Goal: Transaction & Acquisition: Purchase product/service

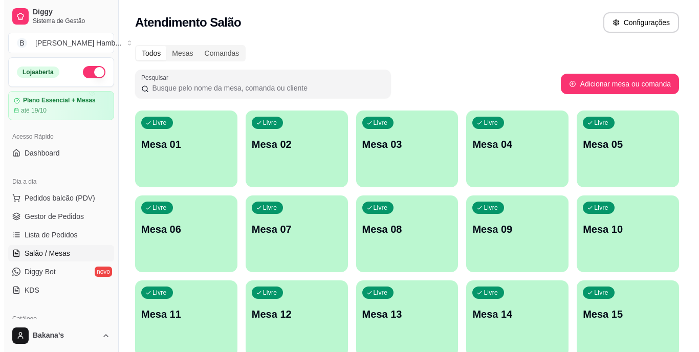
scroll to position [132, 0]
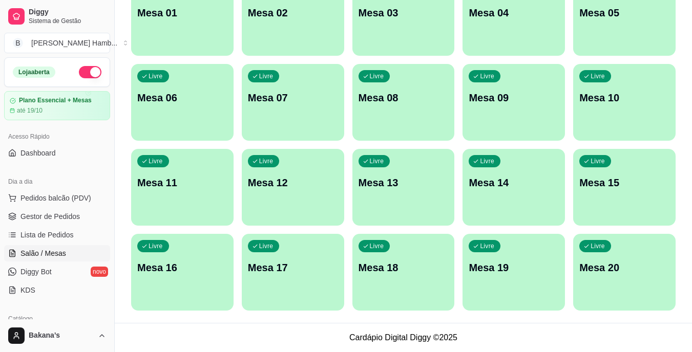
drag, startPoint x: 0, startPoint y: 0, endPoint x: 103, endPoint y: 161, distance: 190.9
click at [69, 200] on span "Pedidos balcão (PDV)" at bounding box center [55, 198] width 71 height 10
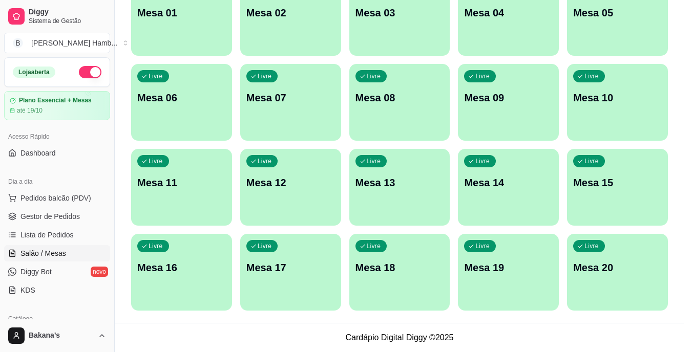
click at [60, 196] on img at bounding box center [73, 192] width 94 height 64
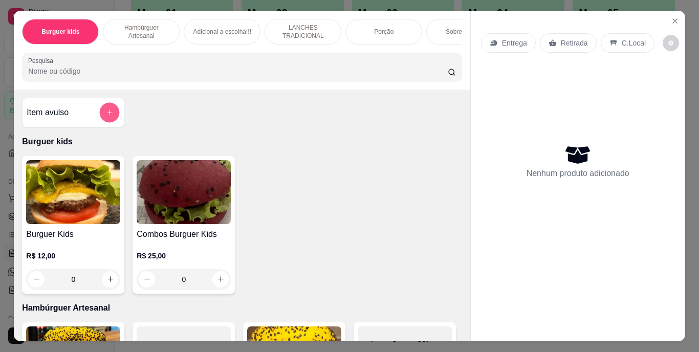
click at [106, 116] on icon "add-separate-item" at bounding box center [110, 113] width 8 height 8
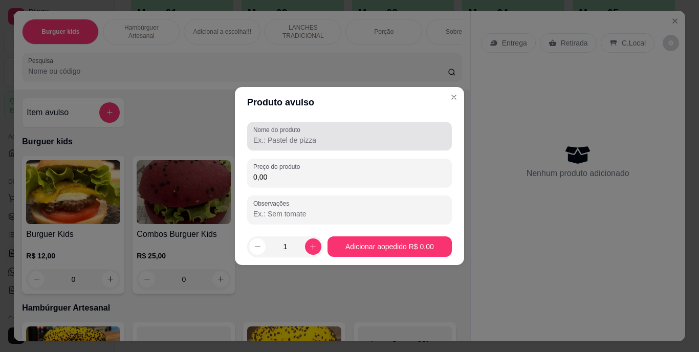
click at [284, 136] on input "Nome do produto" at bounding box center [349, 140] width 193 height 10
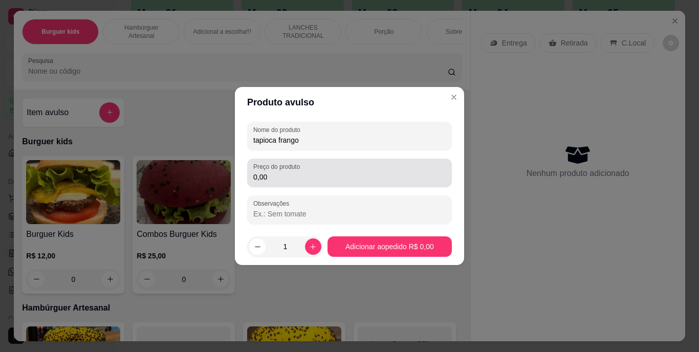
type input "tapioca frango"
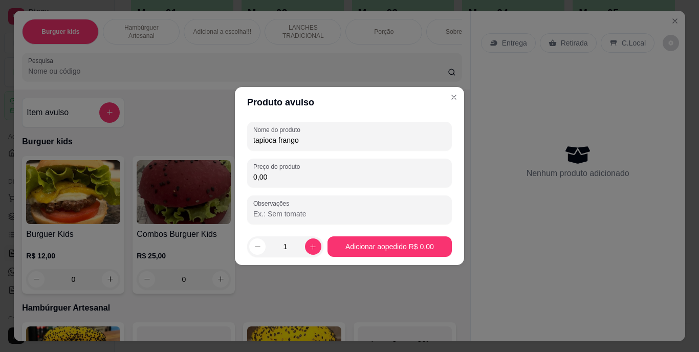
click at [306, 178] on input "0,00" at bounding box center [349, 177] width 193 height 10
type input "17,00"
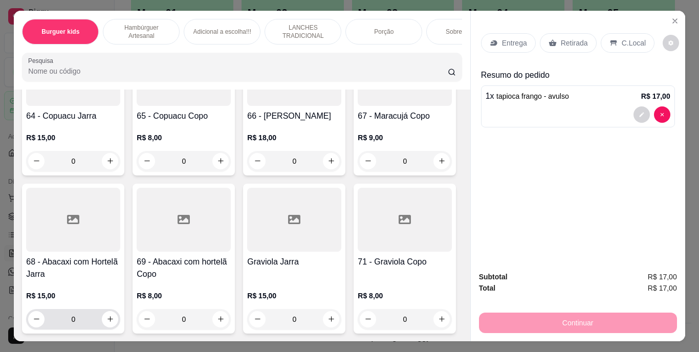
scroll to position [4352, 0]
click at [438, 165] on icon "increase-product-quantity" at bounding box center [442, 161] width 8 height 8
type input "1"
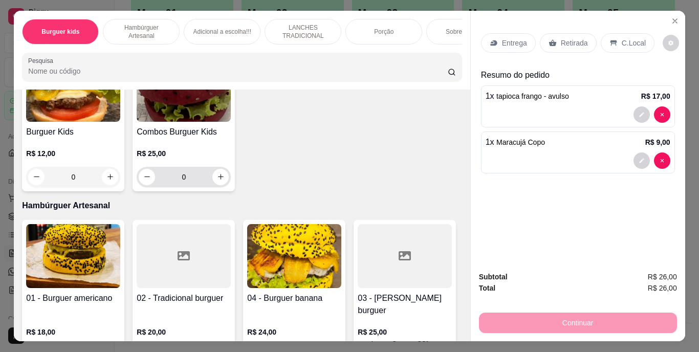
scroll to position [0, 0]
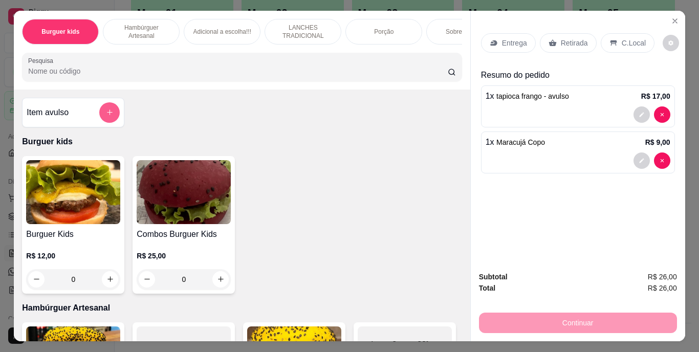
click at [111, 119] on button "add-separate-item" at bounding box center [109, 112] width 20 height 20
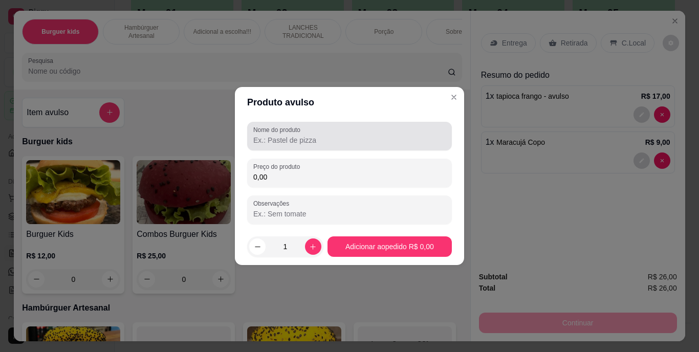
click at [322, 134] on div at bounding box center [349, 136] width 193 height 20
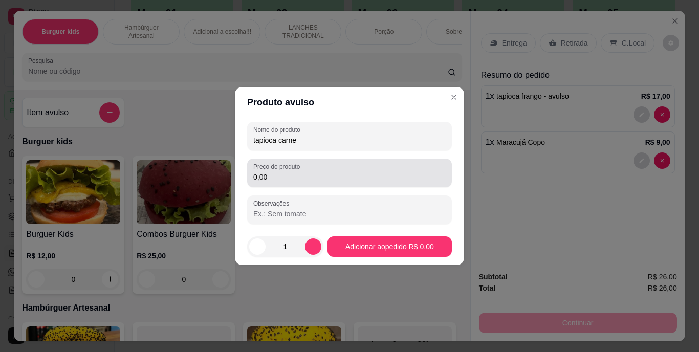
type input "tapioca carne"
drag, startPoint x: 328, startPoint y: 162, endPoint x: 329, endPoint y: 169, distance: 6.7
click at [328, 165] on div "Preço do produto 0,00" at bounding box center [349, 173] width 205 height 29
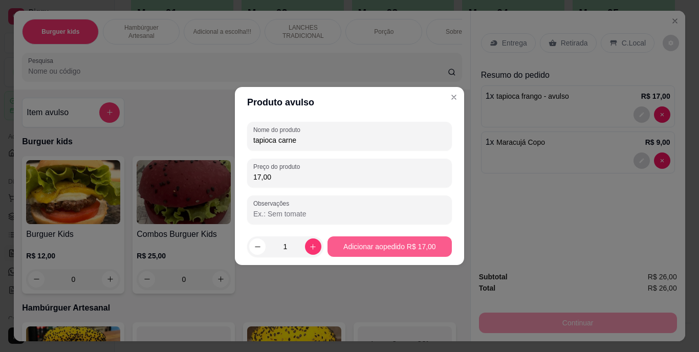
type input "17,00"
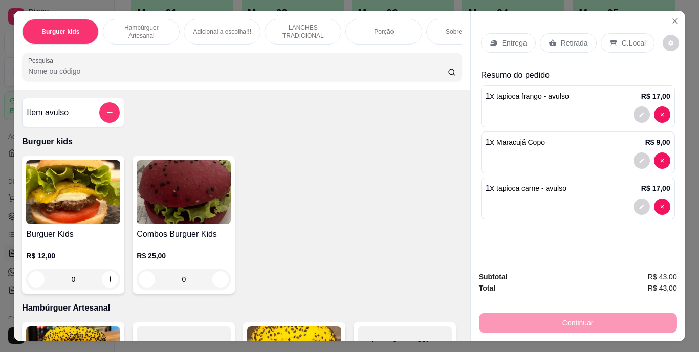
click at [497, 39] on div "Entrega" at bounding box center [508, 42] width 55 height 19
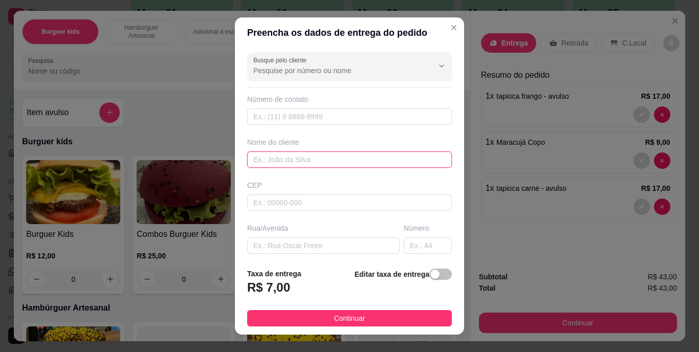
click at [418, 159] on input "text" at bounding box center [349, 160] width 205 height 16
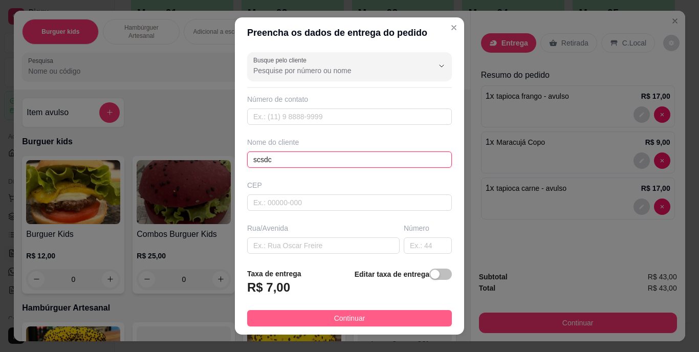
type input "scsdc"
click at [401, 314] on button "Continuar" at bounding box center [349, 318] width 205 height 16
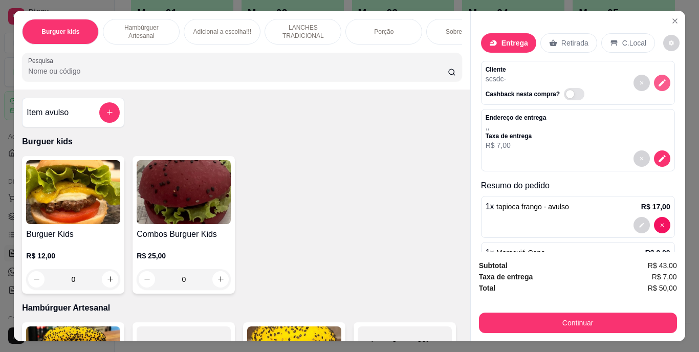
click at [654, 76] on button "decrease-product-quantity" at bounding box center [662, 83] width 16 height 16
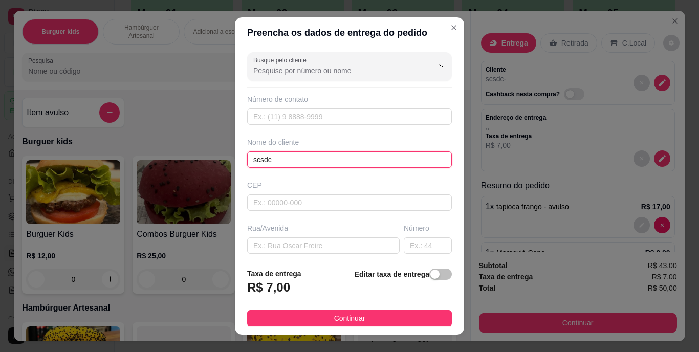
click at [403, 163] on input "scsdc" at bounding box center [349, 160] width 205 height 16
type input "s"
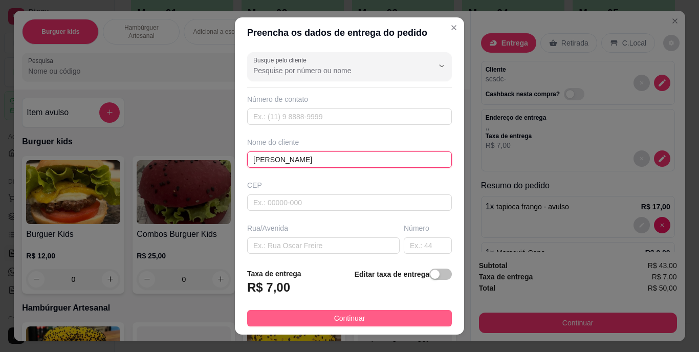
type input "[PERSON_NAME]"
click at [361, 314] on button "Continuar" at bounding box center [349, 318] width 205 height 16
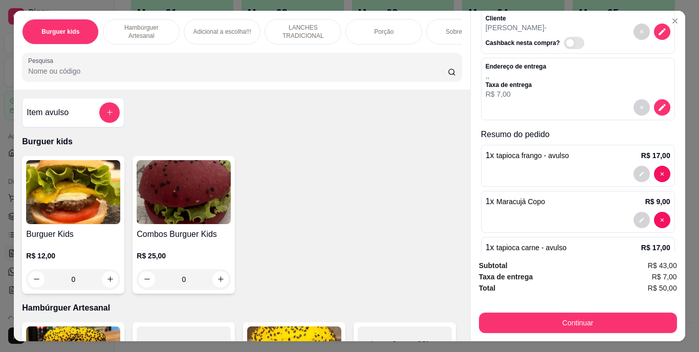
scroll to position [92, 0]
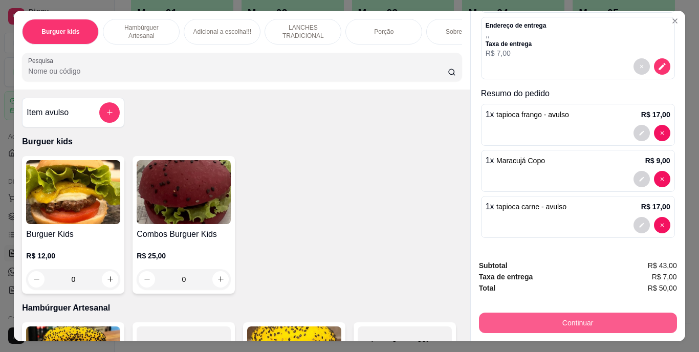
click at [551, 314] on button "Continuar" at bounding box center [578, 323] width 198 height 20
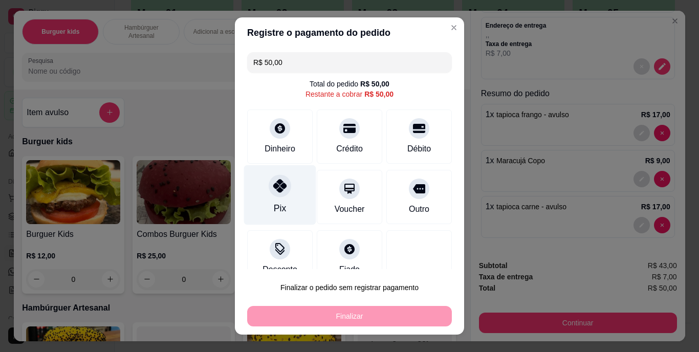
click at [280, 200] on div "Pix" at bounding box center [280, 195] width 72 height 60
type input "R$ 0,00"
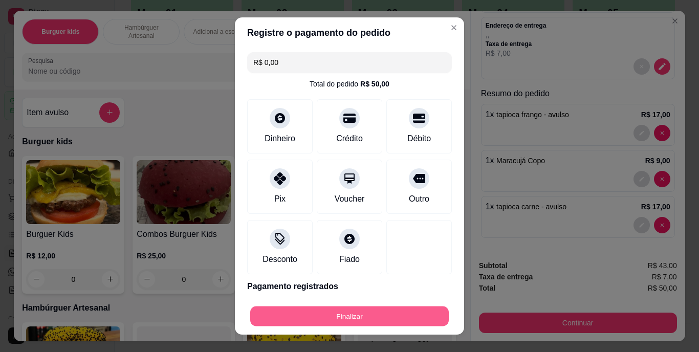
click at [333, 312] on button "Finalizar" at bounding box center [349, 316] width 199 height 20
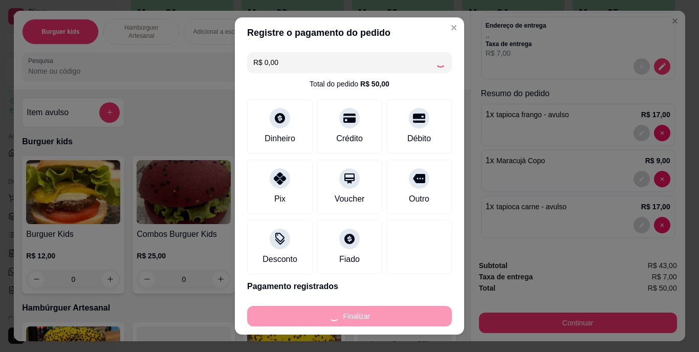
type input "0"
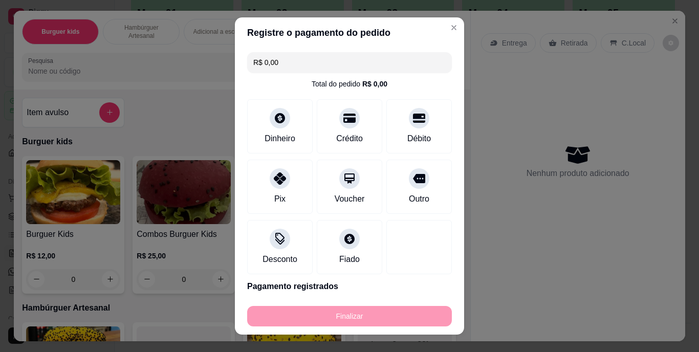
type input "-R$ 50,00"
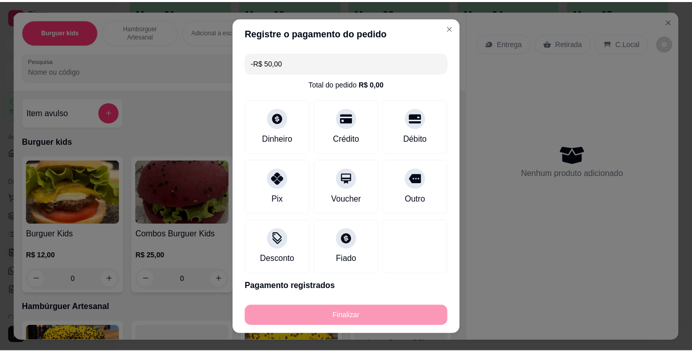
scroll to position [0, 0]
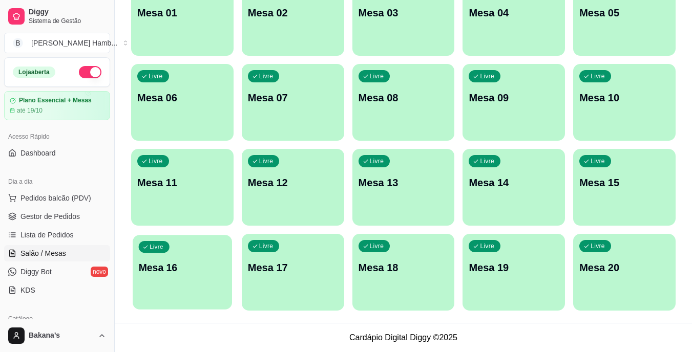
click at [153, 256] on div "Livre Mesa 16" at bounding box center [182, 266] width 99 height 62
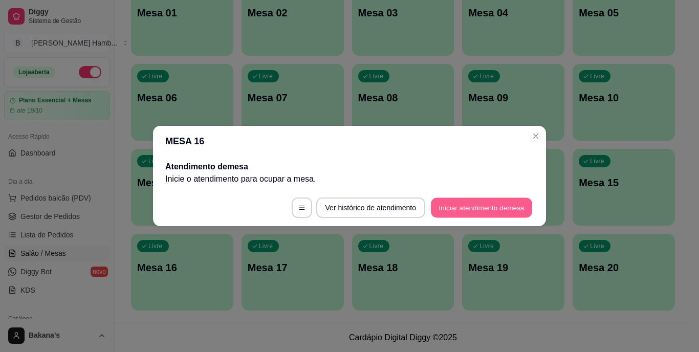
click at [452, 202] on button "Iniciar atendimento de mesa" at bounding box center [481, 208] width 101 height 20
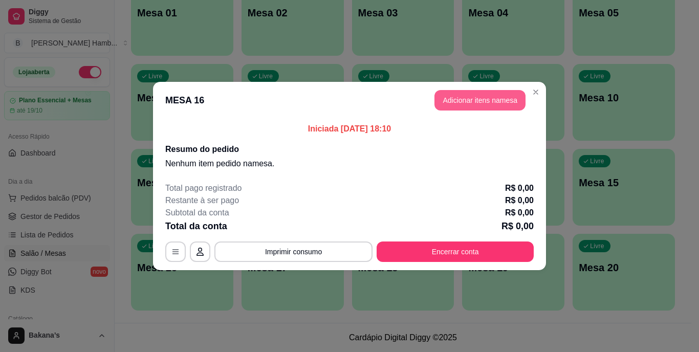
click at [464, 100] on button "Adicionar itens na mesa" at bounding box center [480, 100] width 91 height 20
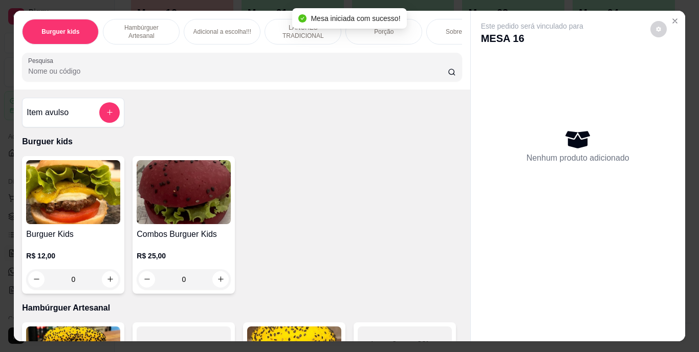
click at [99, 115] on div at bounding box center [109, 112] width 20 height 20
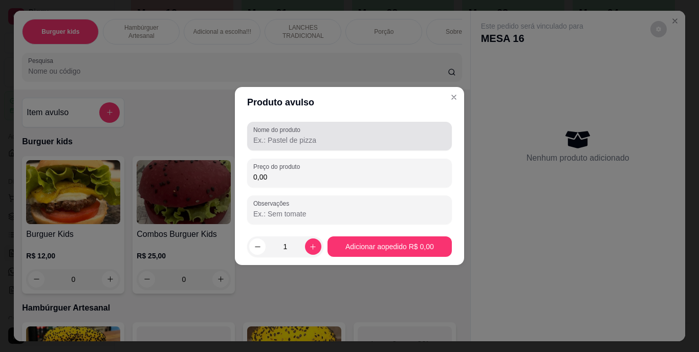
click at [282, 132] on label "Nome do produto" at bounding box center [278, 129] width 51 height 9
click at [282, 135] on input "Nome do produto" at bounding box center [349, 140] width 193 height 10
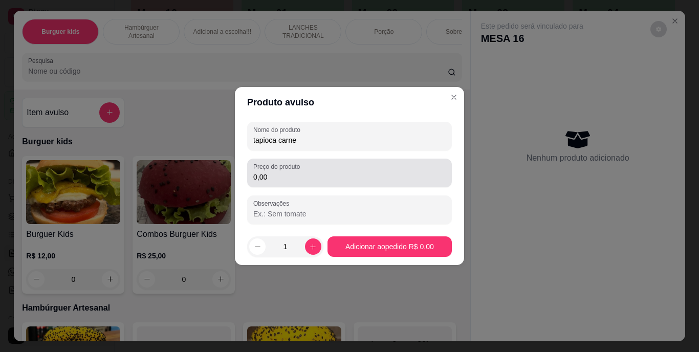
type input "tapioca carne"
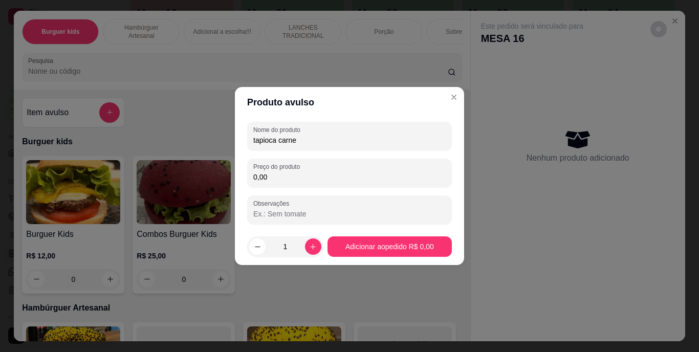
click at [293, 176] on input "0,00" at bounding box center [349, 177] width 193 height 10
type input "17,00"
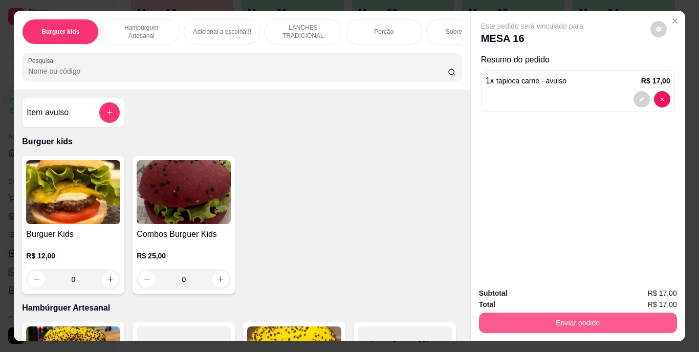
click at [506, 313] on button "Enviar pedido" at bounding box center [578, 323] width 198 height 20
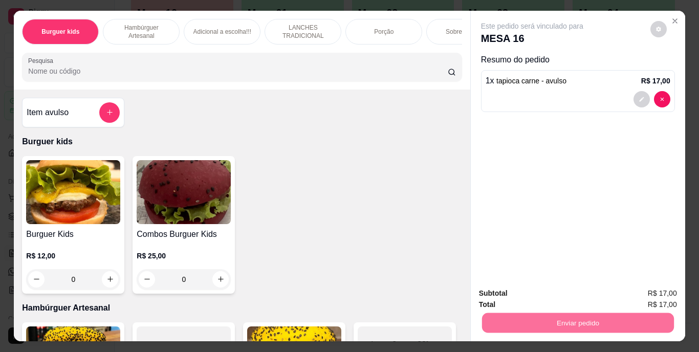
click at [637, 293] on button "Enviar pedido" at bounding box center [651, 294] width 58 height 19
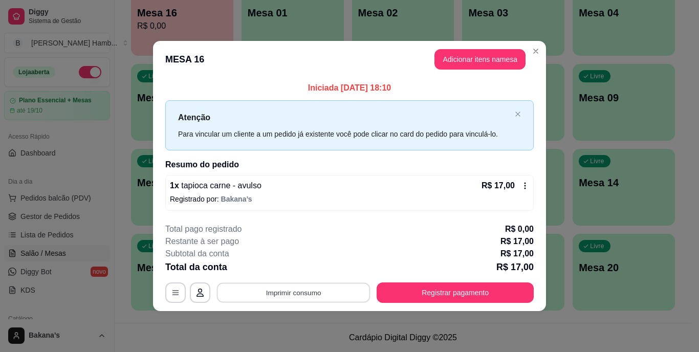
click at [334, 302] on button "Imprimir consumo" at bounding box center [294, 293] width 154 height 20
click at [421, 230] on div "Total pago registrado R$ 0,00" at bounding box center [349, 229] width 369 height 12
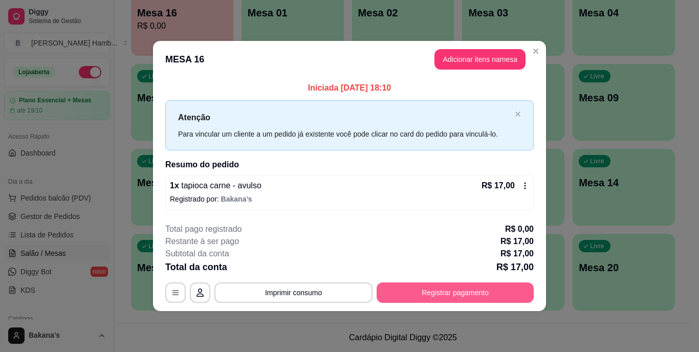
click at [436, 292] on button "Registrar pagamento" at bounding box center [455, 293] width 157 height 20
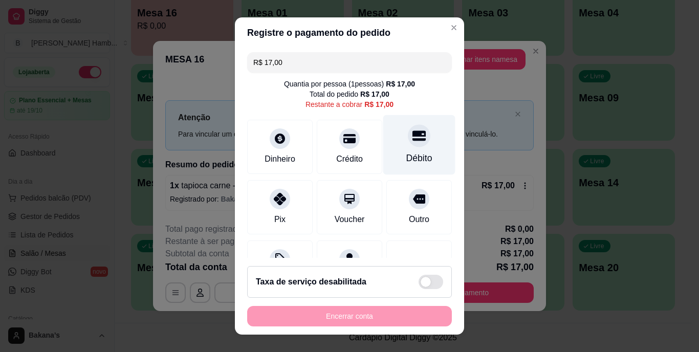
click at [407, 152] on div "Débito" at bounding box center [420, 158] width 26 height 13
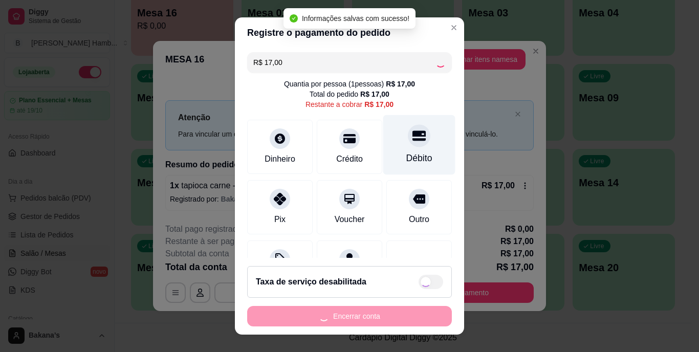
type input "R$ 0,00"
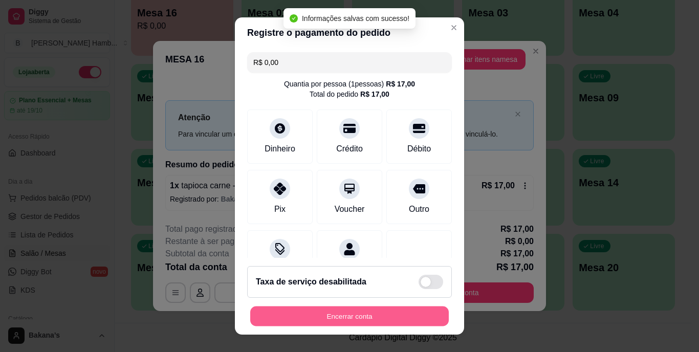
click at [355, 313] on button "Encerrar conta" at bounding box center [349, 316] width 199 height 20
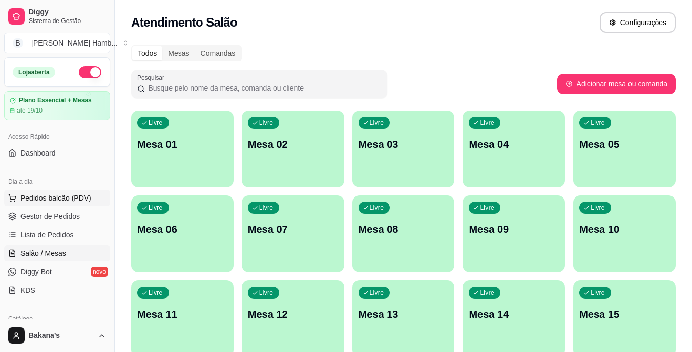
click at [75, 198] on span "Pedidos balcão (PDV)" at bounding box center [55, 198] width 71 height 10
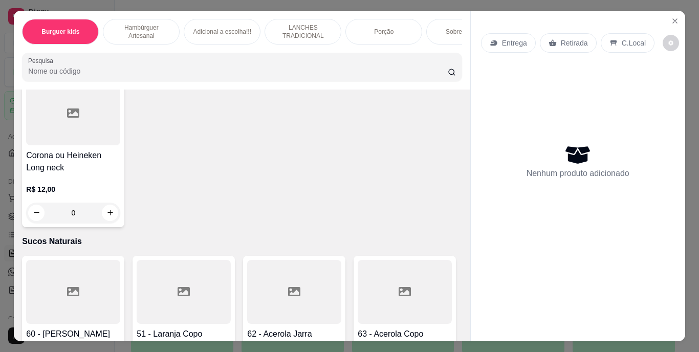
scroll to position [3178, 0]
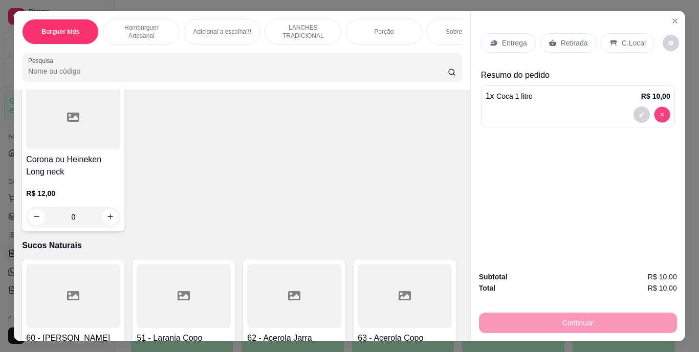
type input "0"
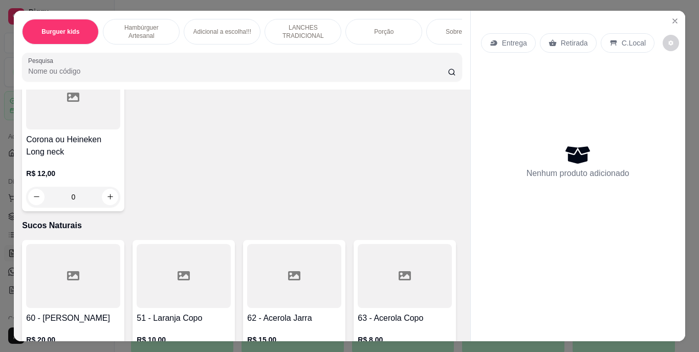
scroll to position [3211, 0]
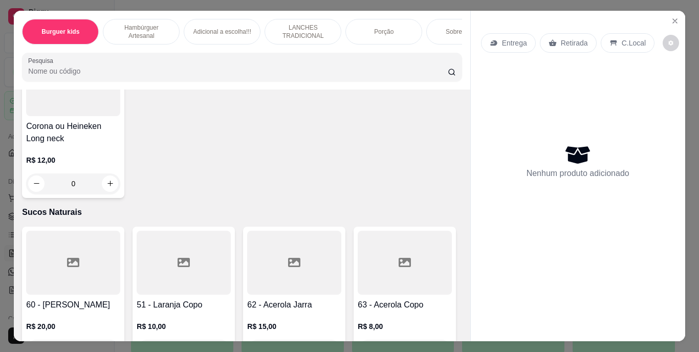
type input "1"
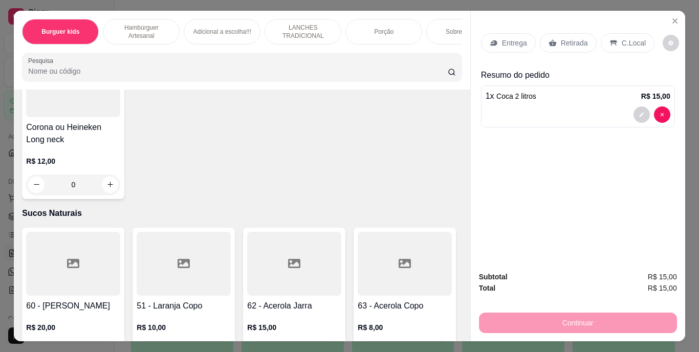
click at [561, 42] on p "Retirada" at bounding box center [574, 43] width 27 height 10
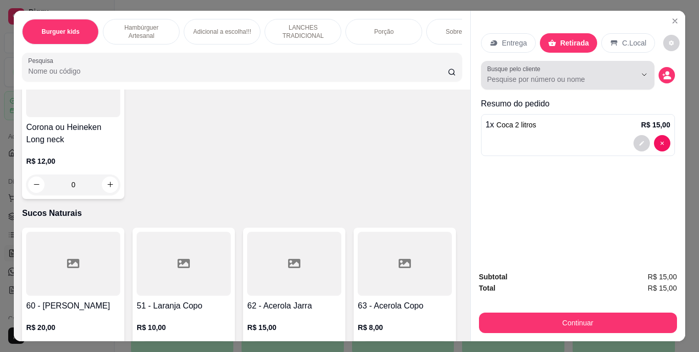
click at [566, 74] on input "Busque pelo cliente" at bounding box center [553, 79] width 133 height 10
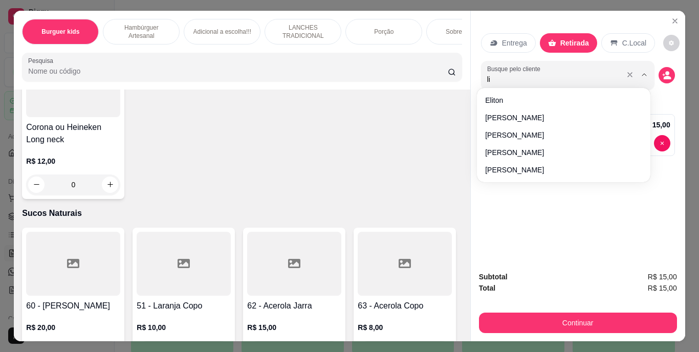
type input "l"
type input "eula"
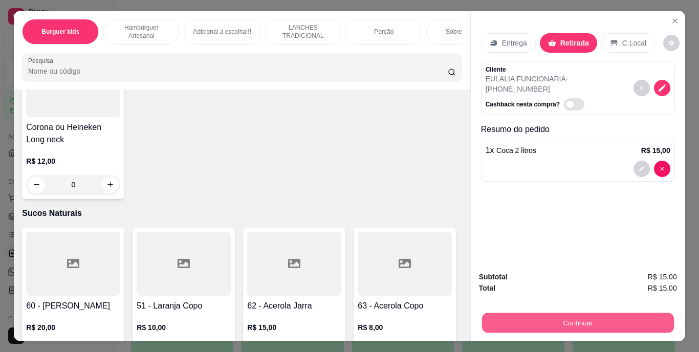
click at [530, 314] on button "Continuar" at bounding box center [578, 323] width 192 height 20
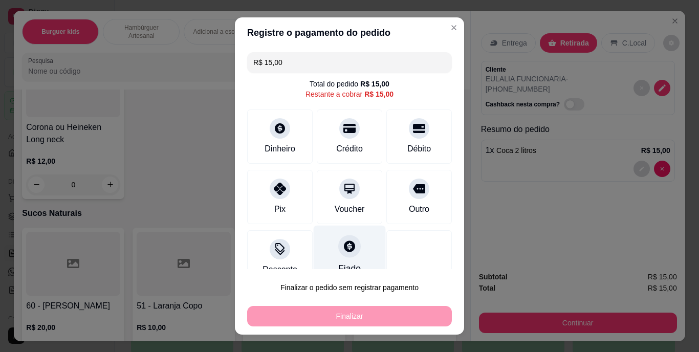
click at [352, 252] on div "Fiado" at bounding box center [350, 256] width 72 height 60
type input "R$ 0,00"
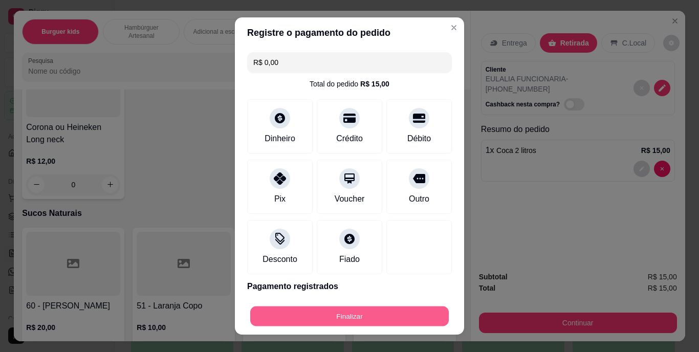
click at [334, 319] on button "Finalizar" at bounding box center [349, 316] width 199 height 20
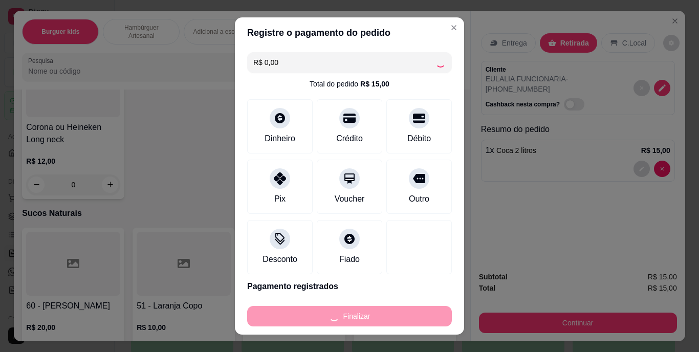
type input "0"
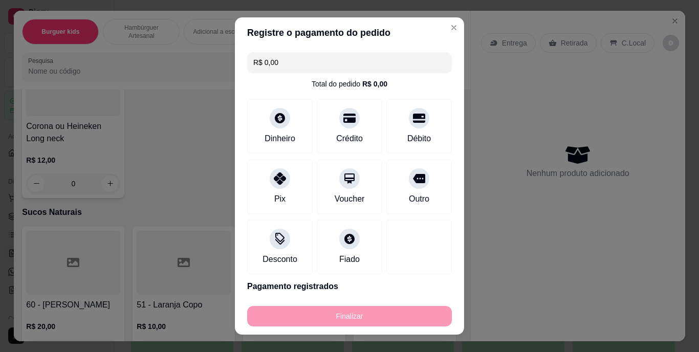
type input "-R$ 15,00"
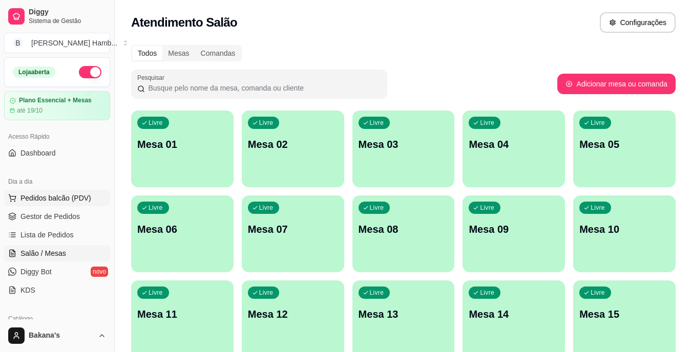
click at [38, 197] on span "Pedidos balcão (PDV)" at bounding box center [55, 198] width 71 height 10
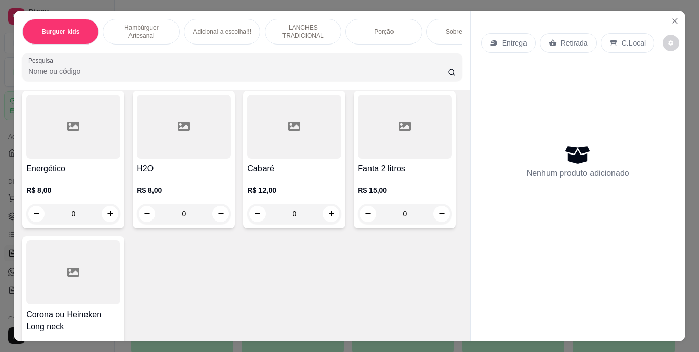
scroll to position [3019, 0]
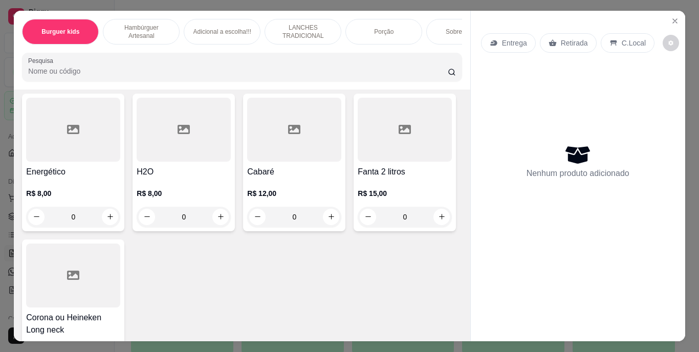
type input "1"
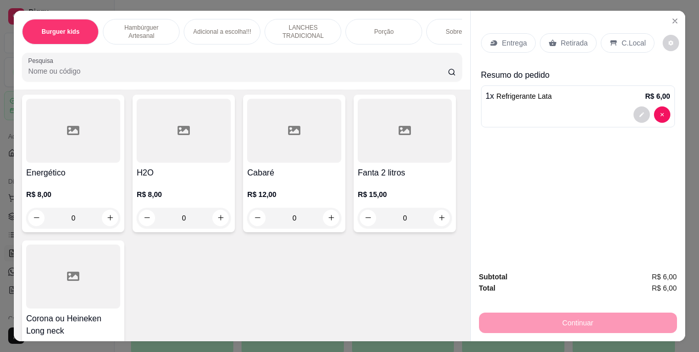
scroll to position [3020, 0]
click at [576, 48] on div "Retirada" at bounding box center [568, 42] width 57 height 19
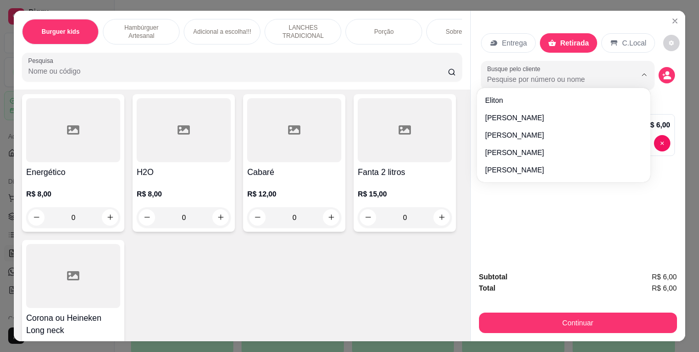
click at [564, 75] on input "Busque pelo cliente" at bounding box center [553, 79] width 133 height 10
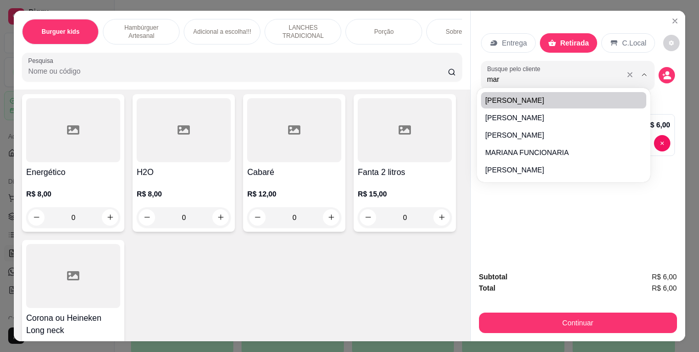
type input "marc"
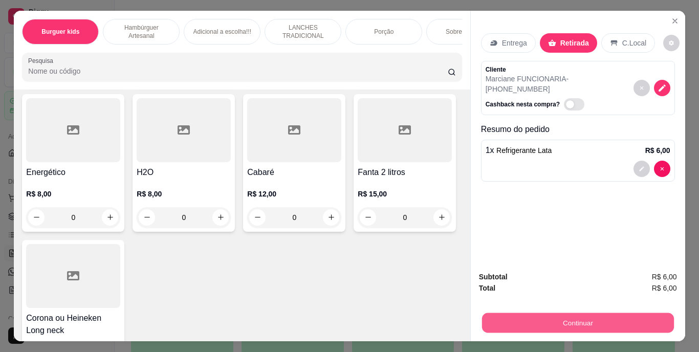
click at [537, 324] on button "Continuar" at bounding box center [578, 323] width 192 height 20
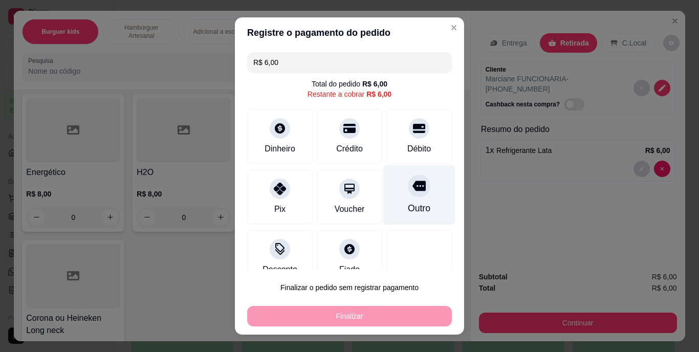
click at [416, 205] on div "Outro" at bounding box center [419, 195] width 72 height 60
type input "R$ 0,00"
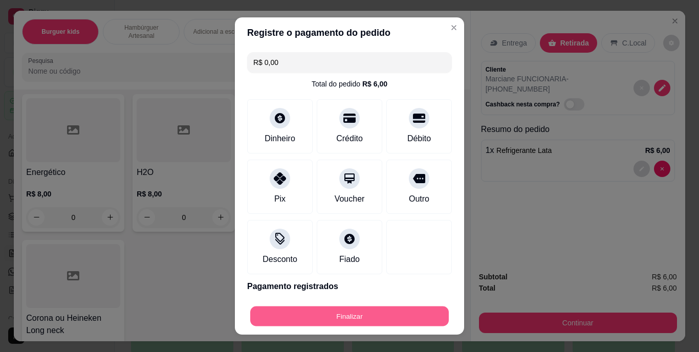
click at [327, 318] on button "Finalizar" at bounding box center [349, 316] width 199 height 20
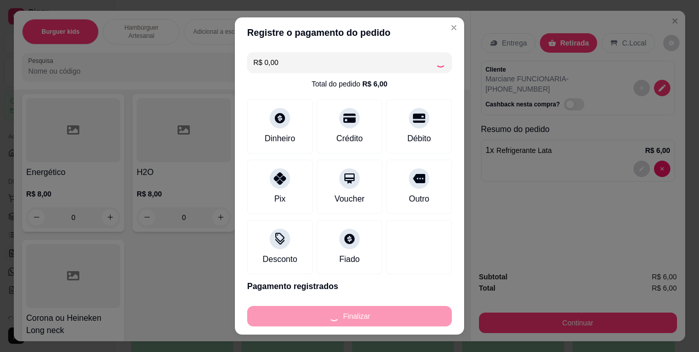
type input "0"
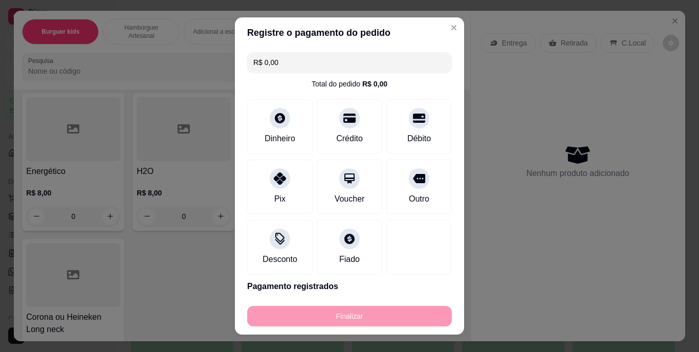
type input "-R$ 6,00"
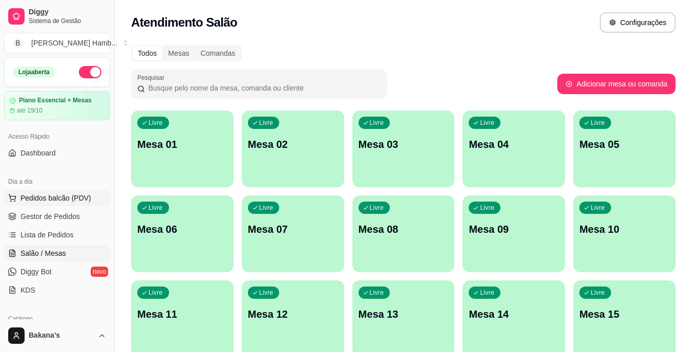
click at [100, 191] on button "Pedidos balcão (PDV)" at bounding box center [57, 198] width 106 height 16
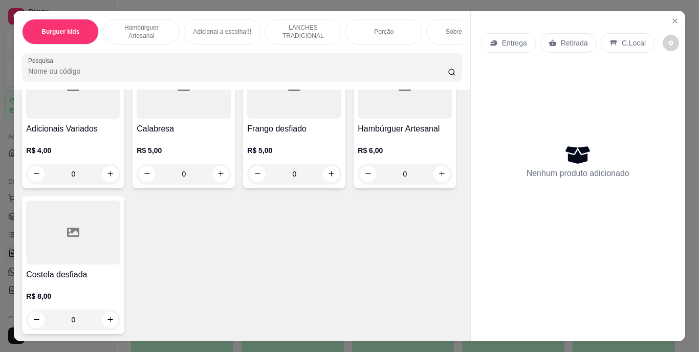
scroll to position [1204, 0]
click at [217, 12] on icon "increase-product-quantity" at bounding box center [221, 8] width 8 height 8
type input "1"
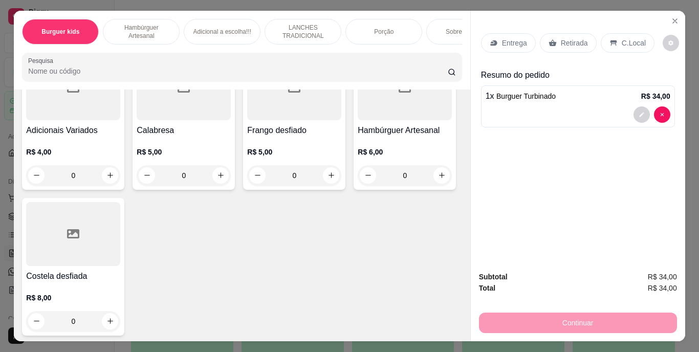
click at [494, 45] on div "Entrega" at bounding box center [508, 42] width 55 height 19
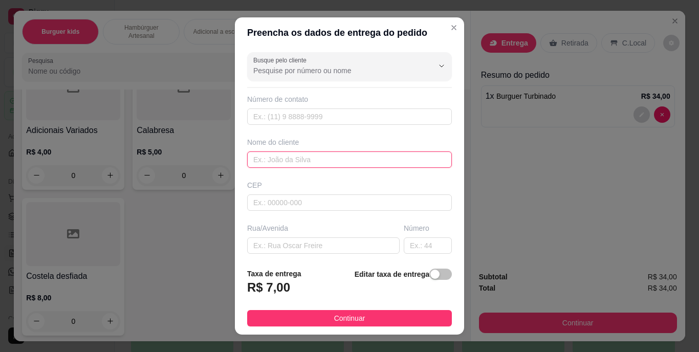
click at [333, 155] on input "text" at bounding box center [349, 160] width 205 height 16
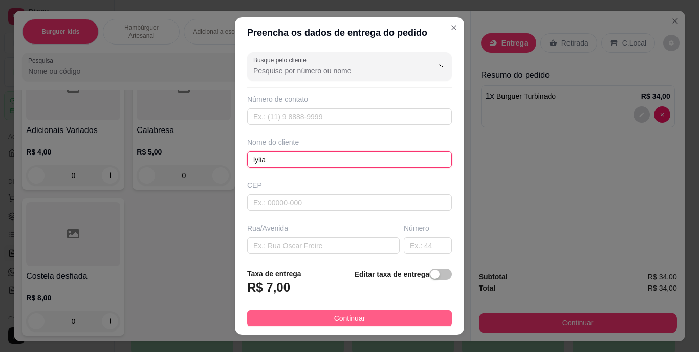
type input "lylia"
click at [322, 316] on button "Continuar" at bounding box center [349, 318] width 205 height 16
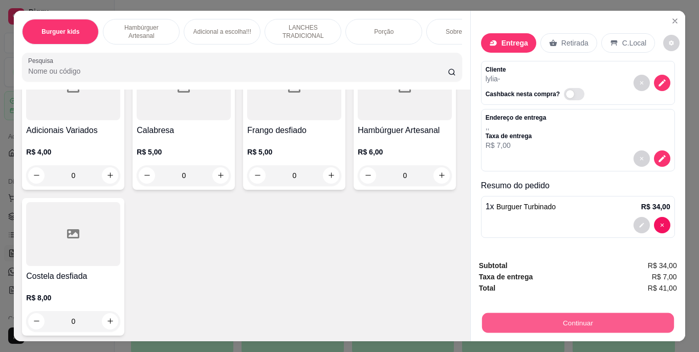
click at [560, 318] on button "Continuar" at bounding box center [578, 323] width 192 height 20
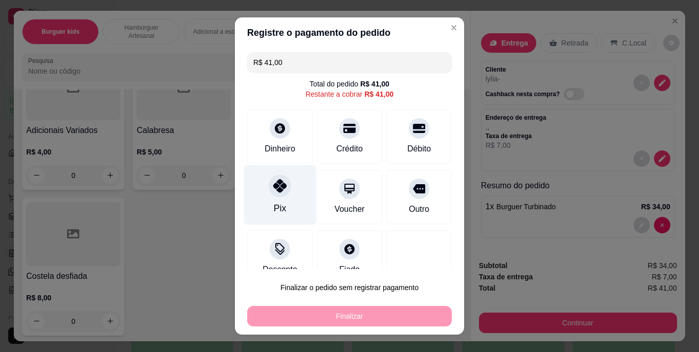
click at [263, 199] on div "Pix" at bounding box center [280, 195] width 72 height 60
type input "R$ 0,00"
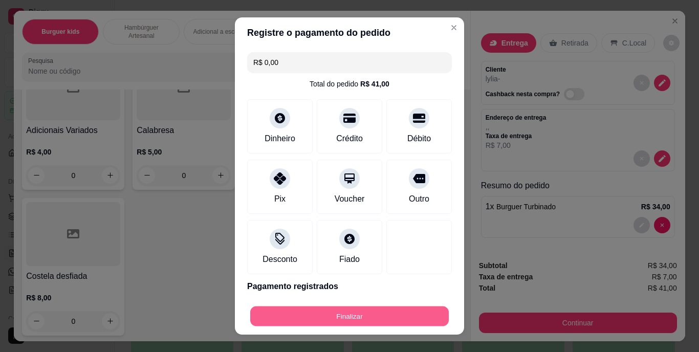
click at [330, 317] on button "Finalizar" at bounding box center [349, 316] width 199 height 20
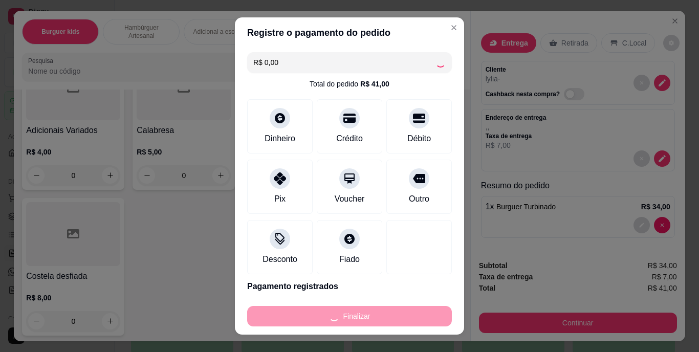
type input "0"
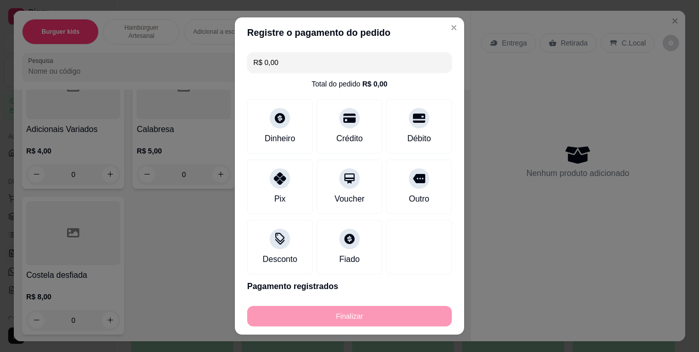
type input "-R$ 41,00"
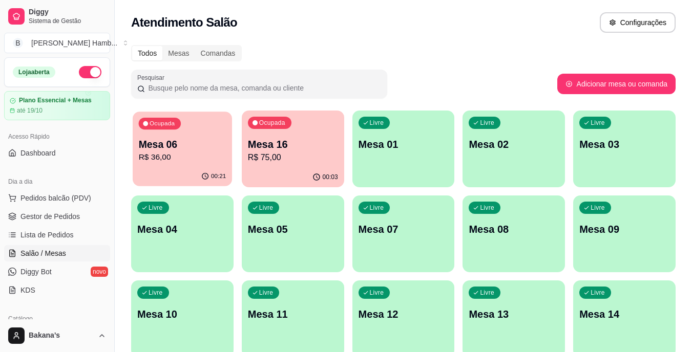
click at [178, 136] on div "Ocupada Mesa 06 R$ 36,00" at bounding box center [182, 139] width 99 height 55
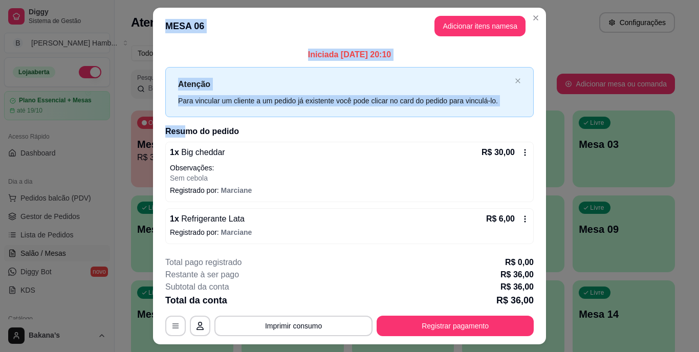
scroll to position [25, 0]
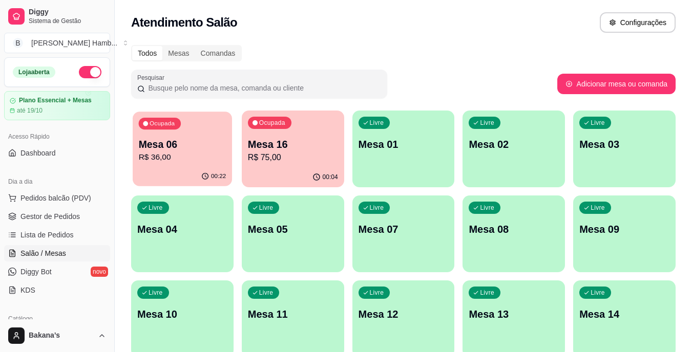
click at [190, 184] on div "00:22" at bounding box center [182, 176] width 99 height 19
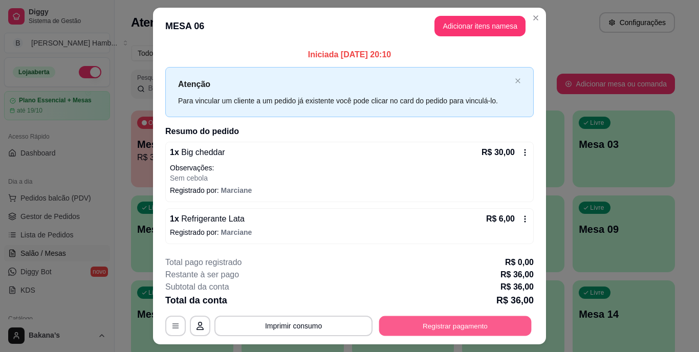
click at [410, 321] on button "Registrar pagamento" at bounding box center [455, 326] width 153 height 20
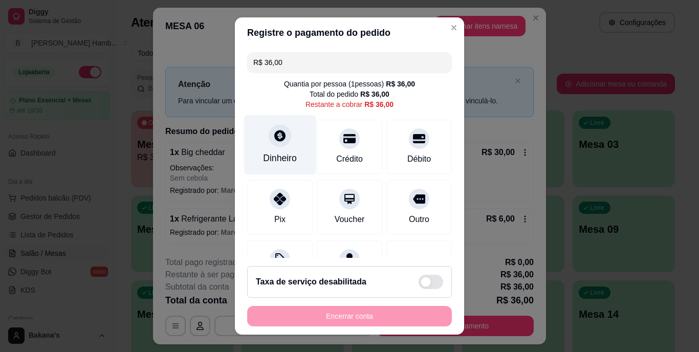
click at [276, 145] on div at bounding box center [280, 136] width 23 height 23
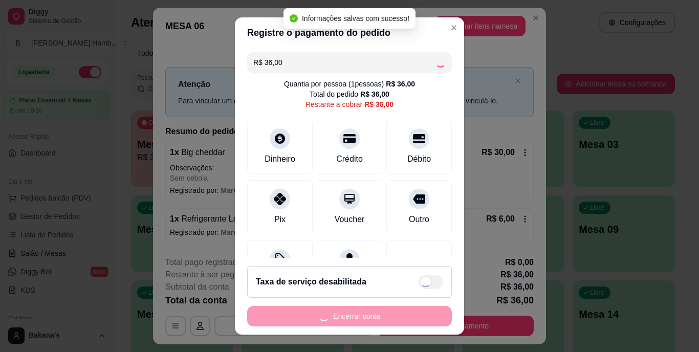
type input "R$ 0,00"
